Goal: Task Accomplishment & Management: Use online tool/utility

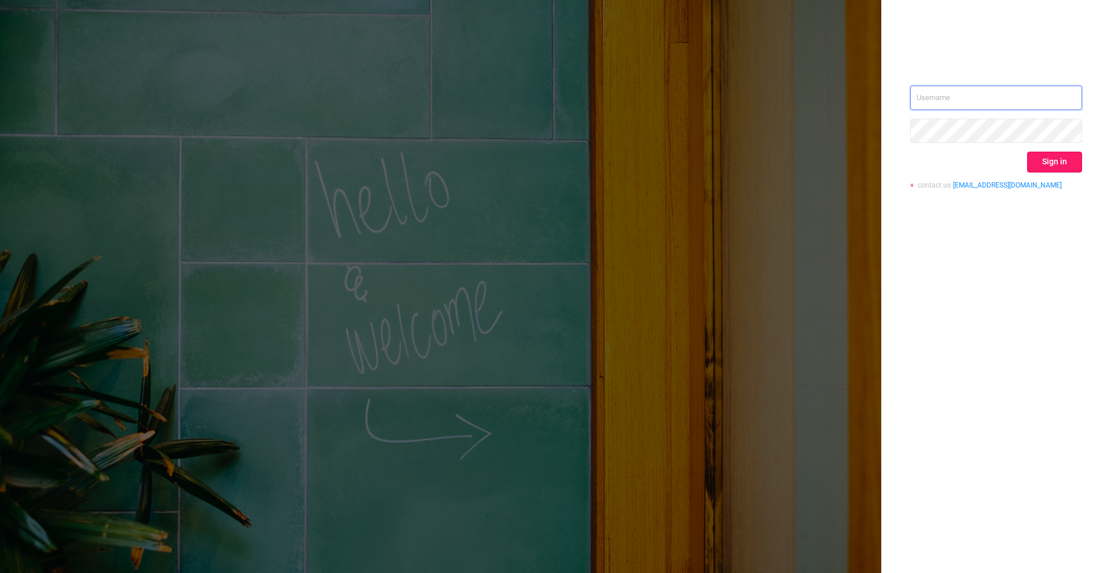
type input "martina.horkova@filmzie.com"
click at [1054, 161] on button "Sign in" at bounding box center [1054, 162] width 55 height 21
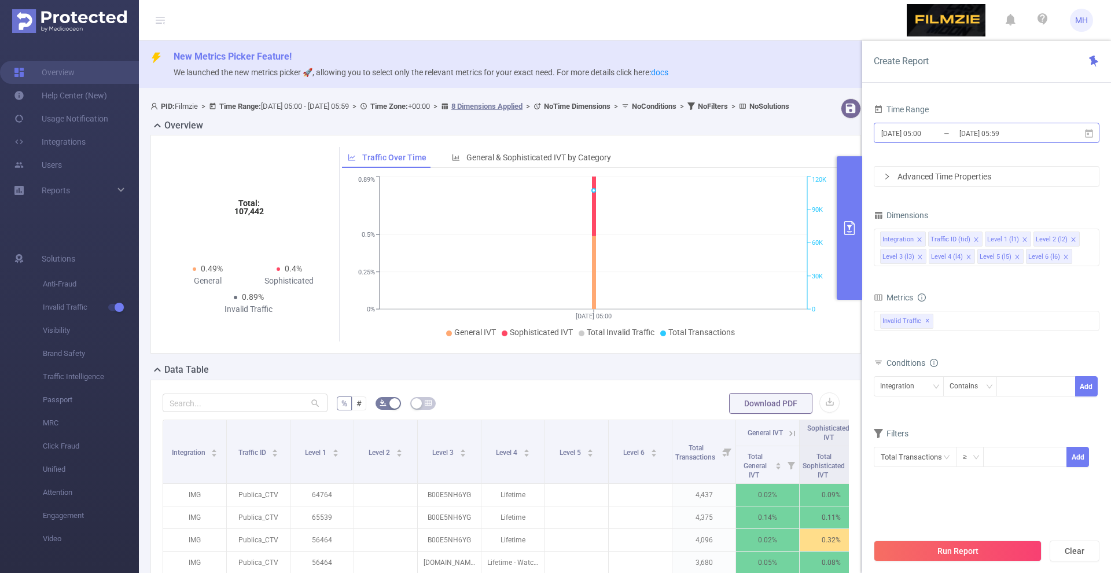
click at [918, 129] on input "[DATE] 05:00" at bounding box center [927, 134] width 94 height 16
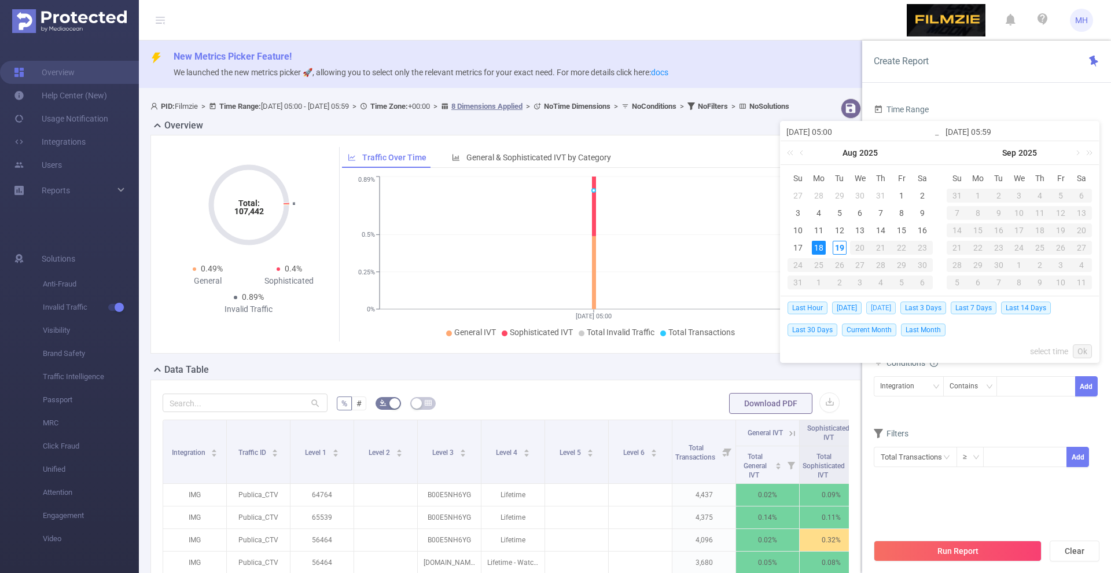
click at [880, 305] on span "[DATE]" at bounding box center [881, 307] width 30 height 13
type input "[DATE] 00:00"
type input "[DATE] 23:59"
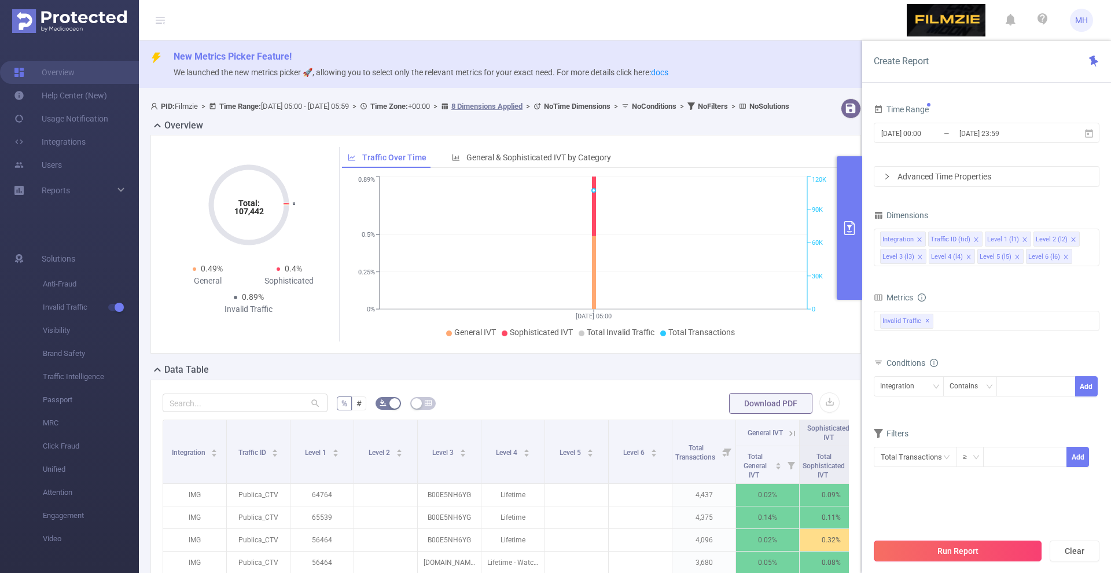
click at [945, 552] on button "Run Report" at bounding box center [957, 550] width 168 height 21
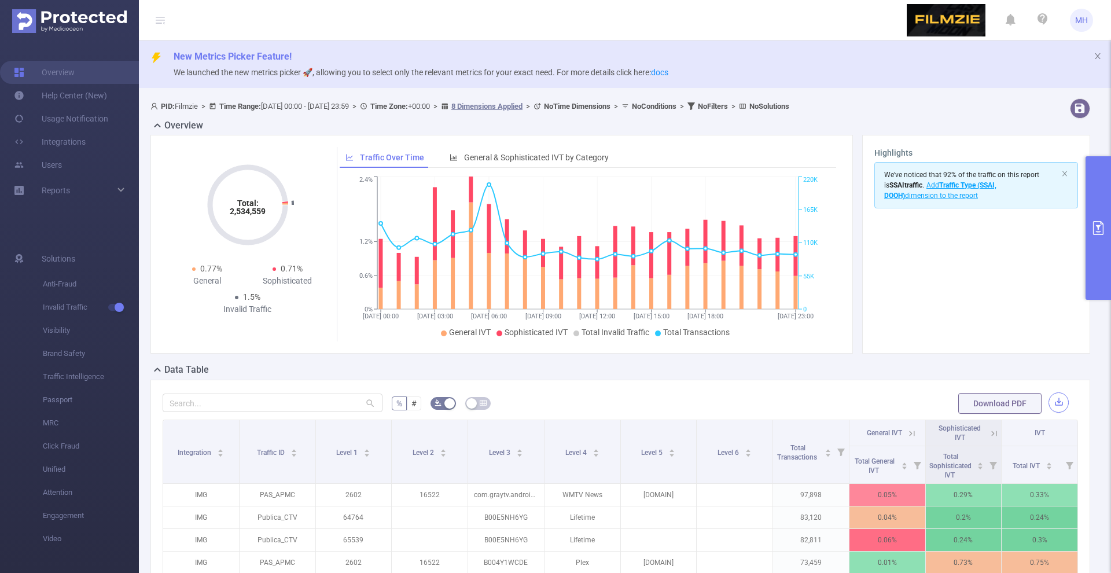
click at [1057, 407] on button "button" at bounding box center [1058, 402] width 20 height 20
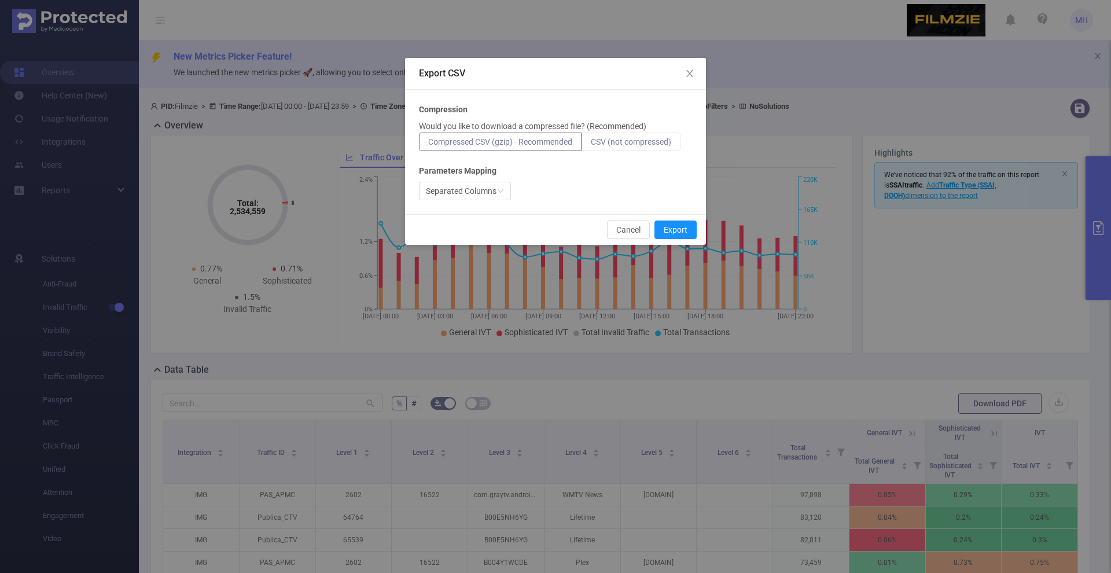
click at [677, 142] on label "CSV (not compressed)" at bounding box center [630, 141] width 99 height 19
click at [591, 145] on input "CSV (not compressed)" at bounding box center [591, 145] width 0 height 0
click at [685, 232] on button "Export" at bounding box center [675, 229] width 42 height 19
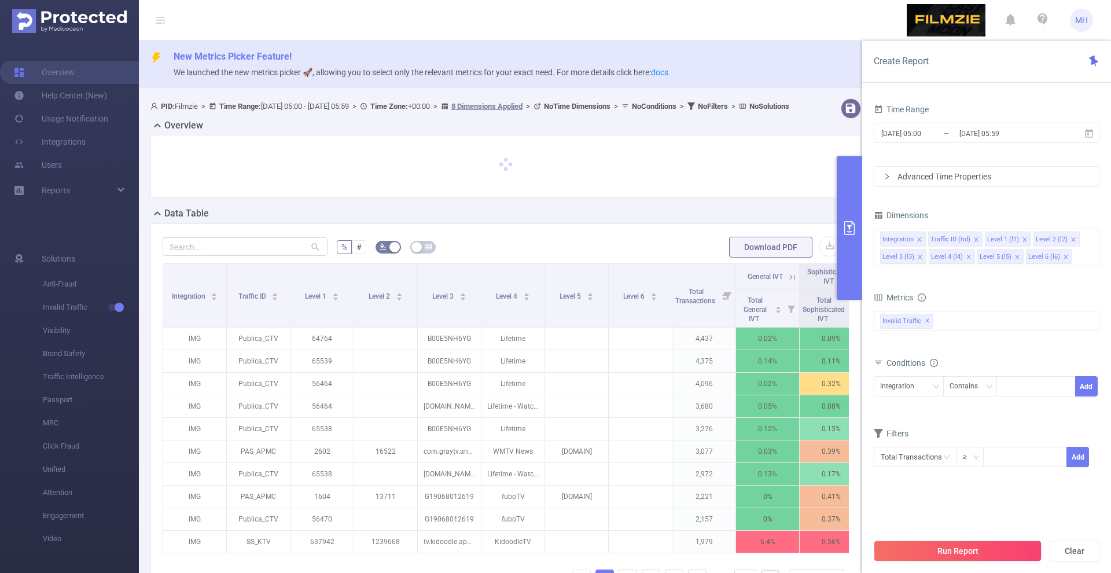
click at [898, 132] on input "[DATE] 05:00" at bounding box center [927, 134] width 94 height 16
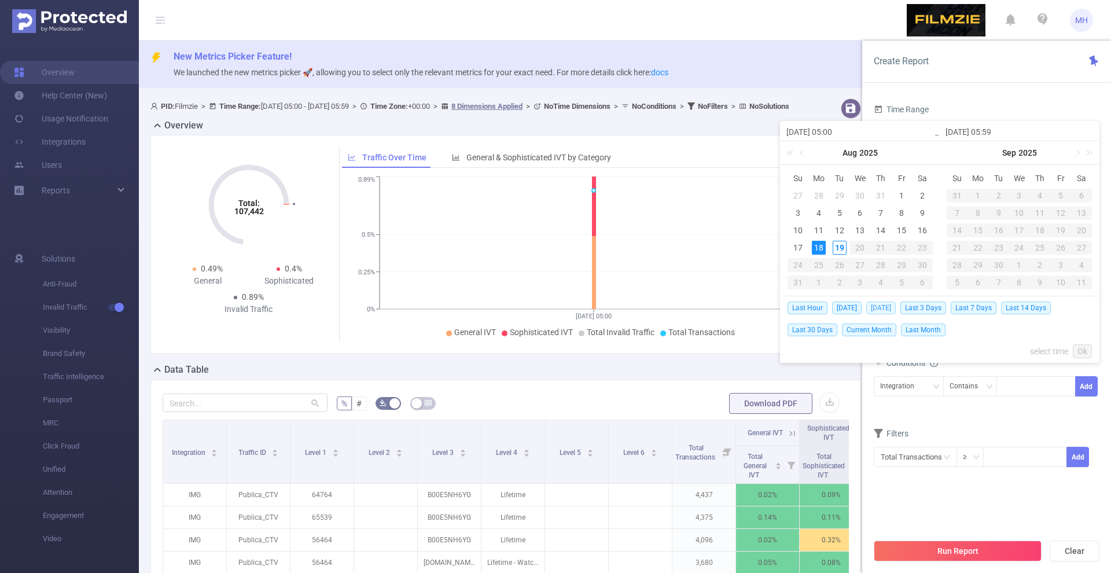
click at [881, 307] on span "[DATE]" at bounding box center [881, 307] width 30 height 13
type input "[DATE] 00:00"
type input "[DATE] 23:59"
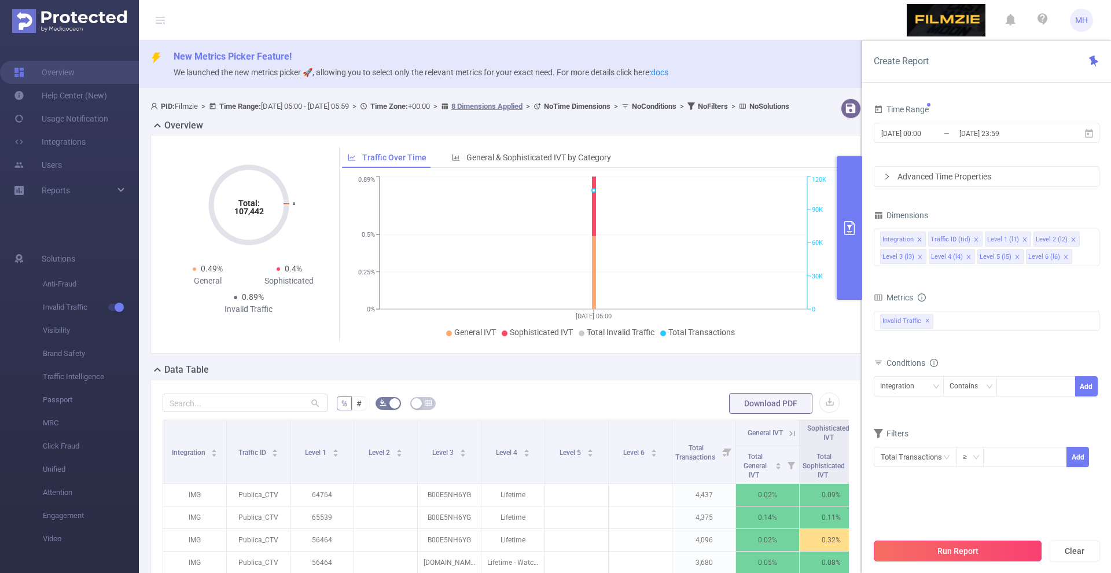
click at [946, 550] on button "Run Report" at bounding box center [957, 550] width 168 height 21
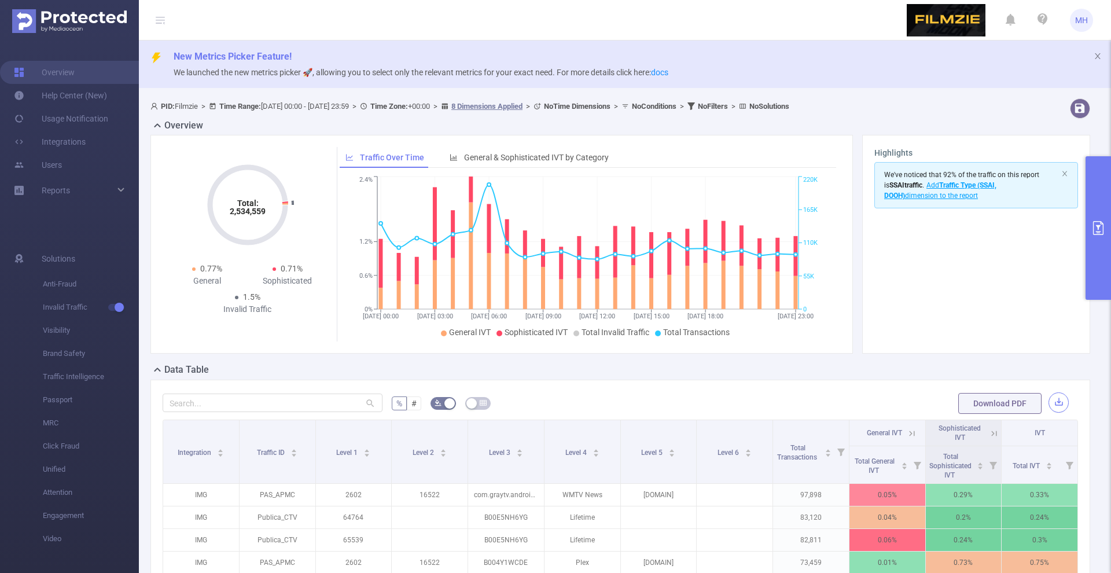
click at [1063, 407] on button "button" at bounding box center [1058, 402] width 20 height 20
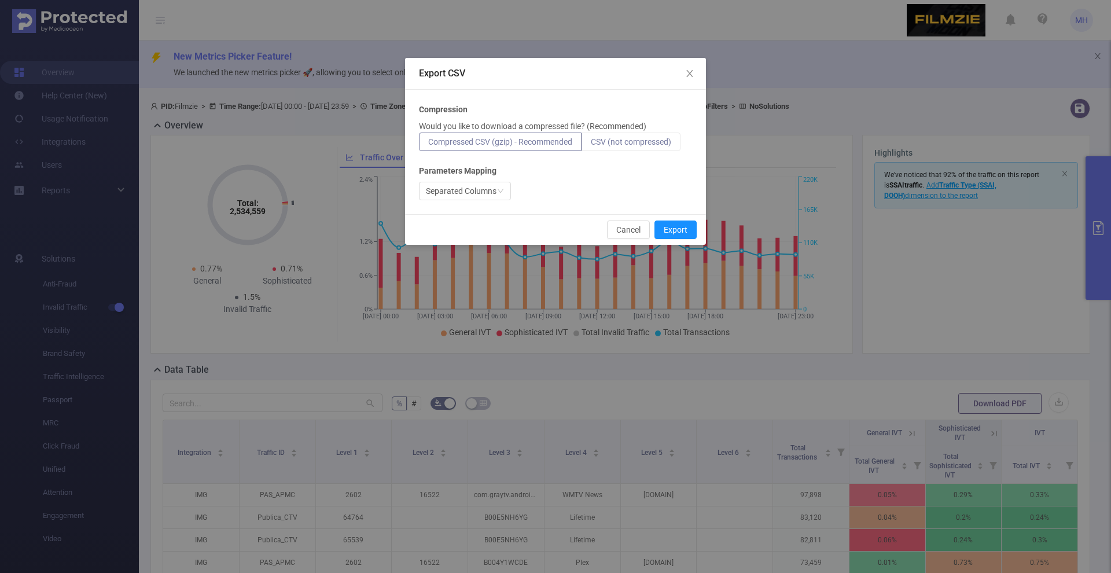
click at [644, 143] on span "CSV (not compressed)" at bounding box center [631, 141] width 80 height 9
click at [591, 145] on input "CSV (not compressed)" at bounding box center [591, 145] width 0 height 0
click at [687, 233] on button "Export" at bounding box center [675, 229] width 42 height 19
